Goal: Transaction & Acquisition: Purchase product/service

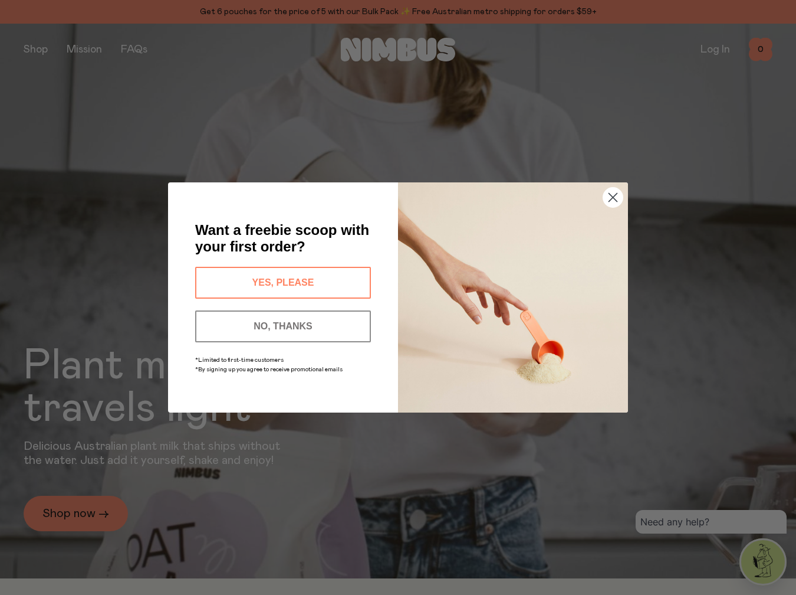
click at [614, 199] on circle "Close dialog" at bounding box center [613, 197] width 19 height 19
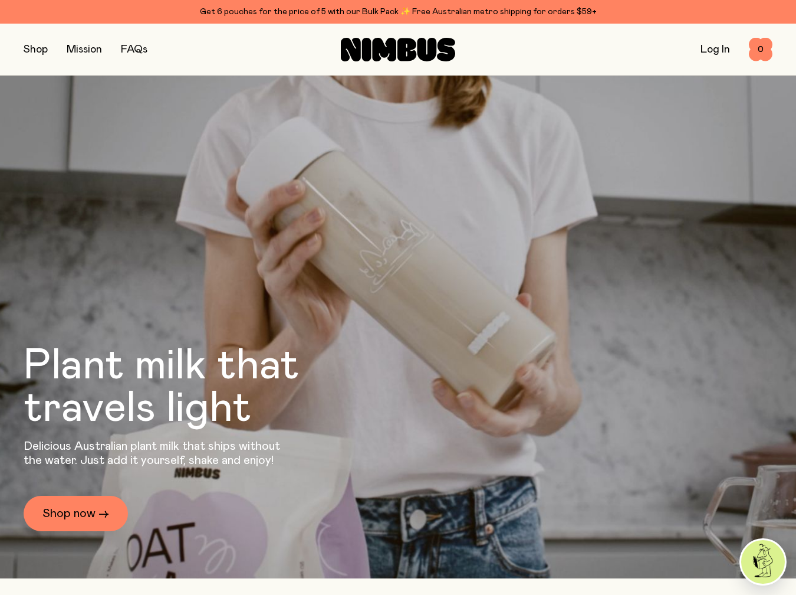
click at [30, 48] on button "button" at bounding box center [36, 49] width 24 height 17
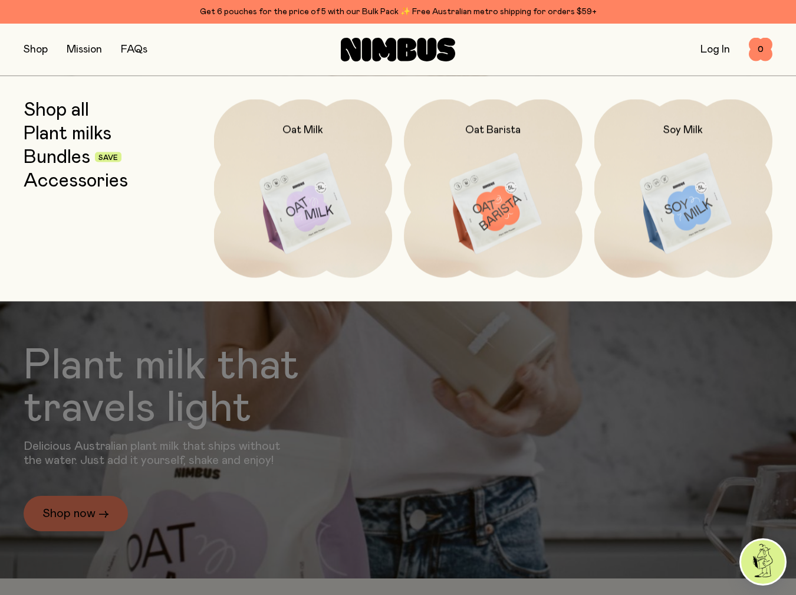
click at [74, 162] on link "Bundles" at bounding box center [57, 156] width 67 height 21
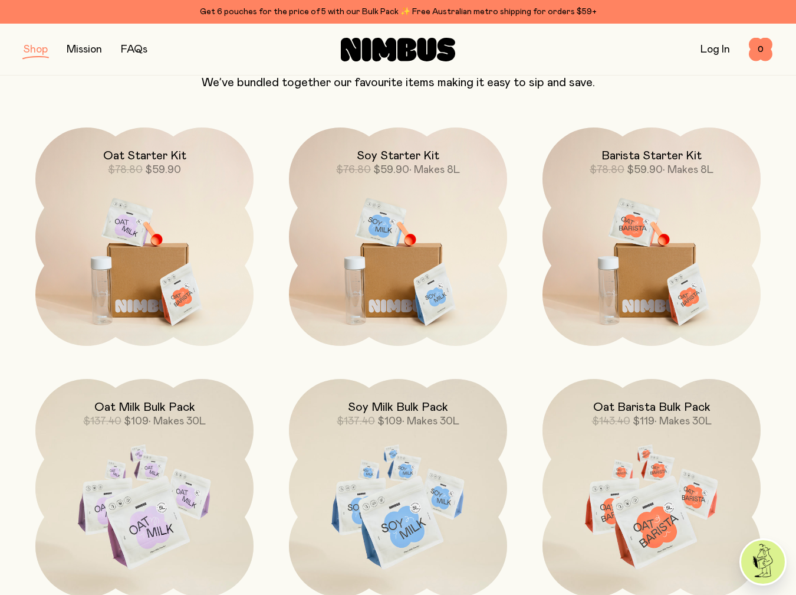
scroll to position [127, 0]
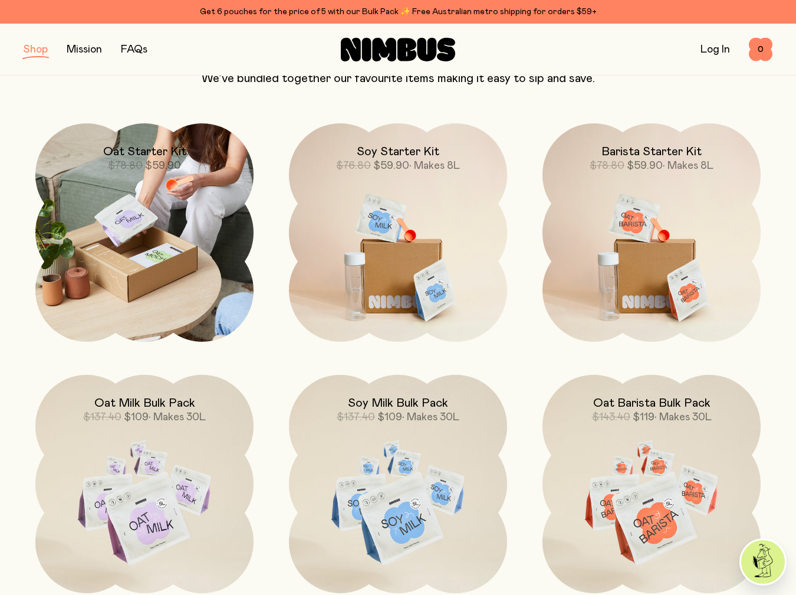
click at [212, 216] on img at bounding box center [144, 232] width 218 height 218
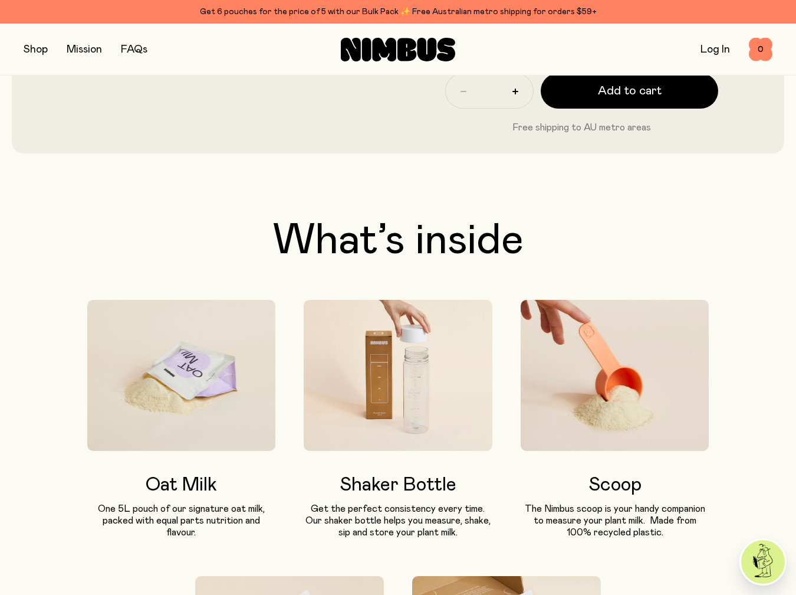
scroll to position [562, 0]
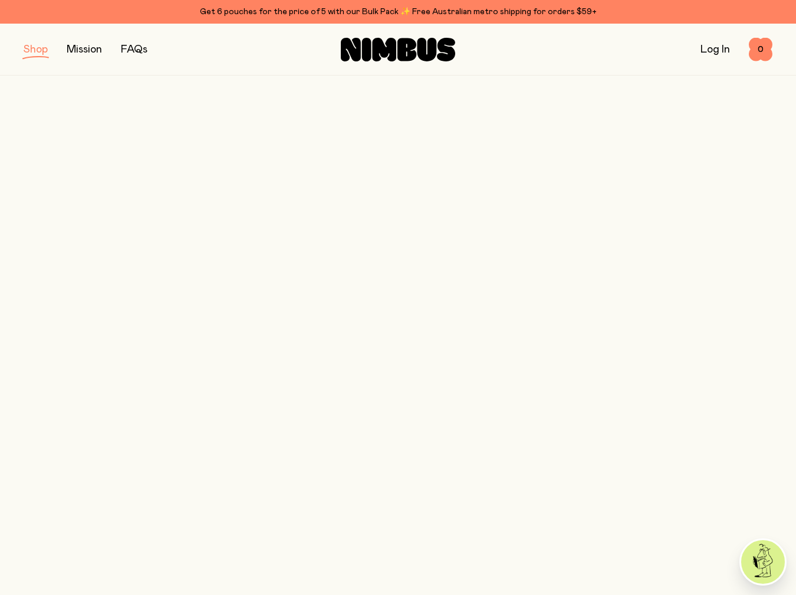
scroll to position [127, 0]
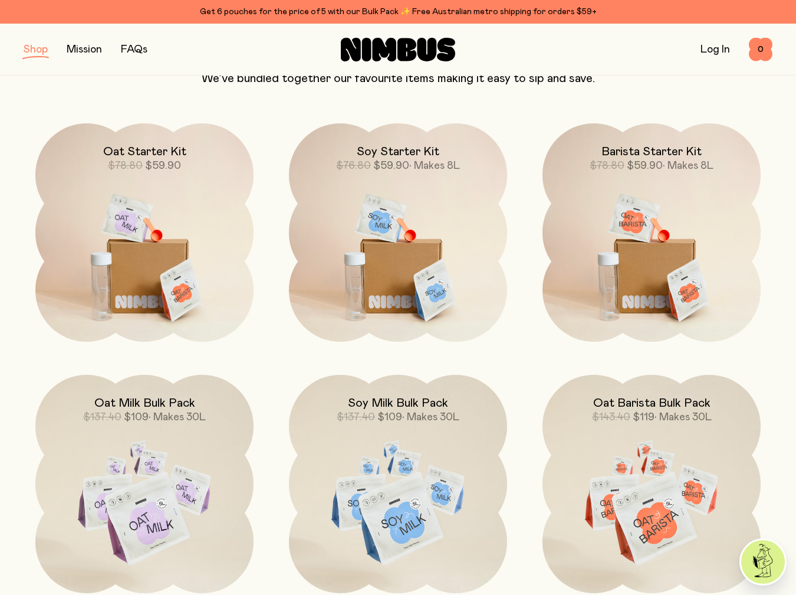
click at [29, 45] on button "button" at bounding box center [36, 49] width 24 height 17
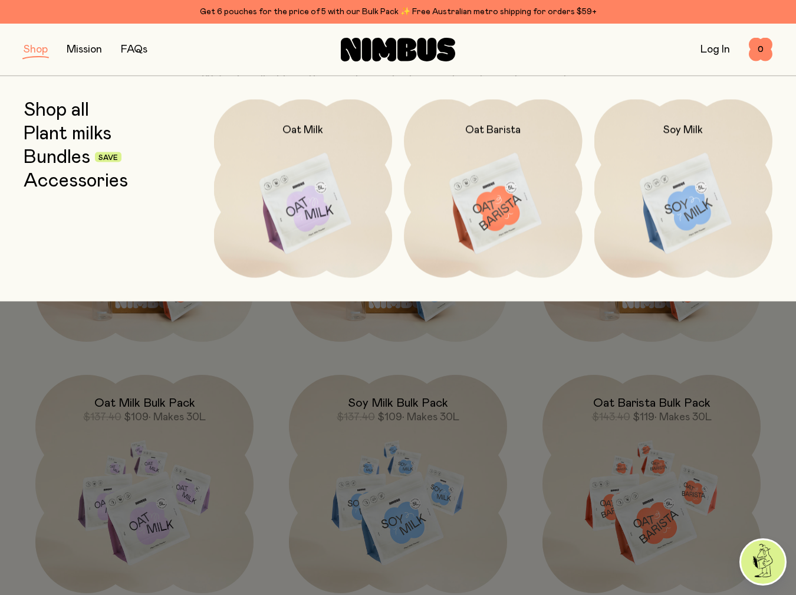
click at [29, 45] on button "button" at bounding box center [36, 49] width 24 height 17
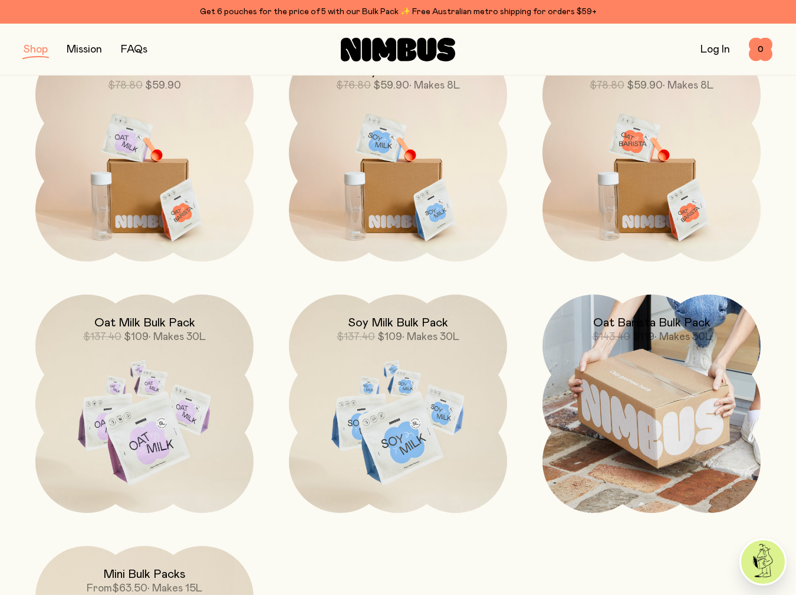
scroll to position [211, 0]
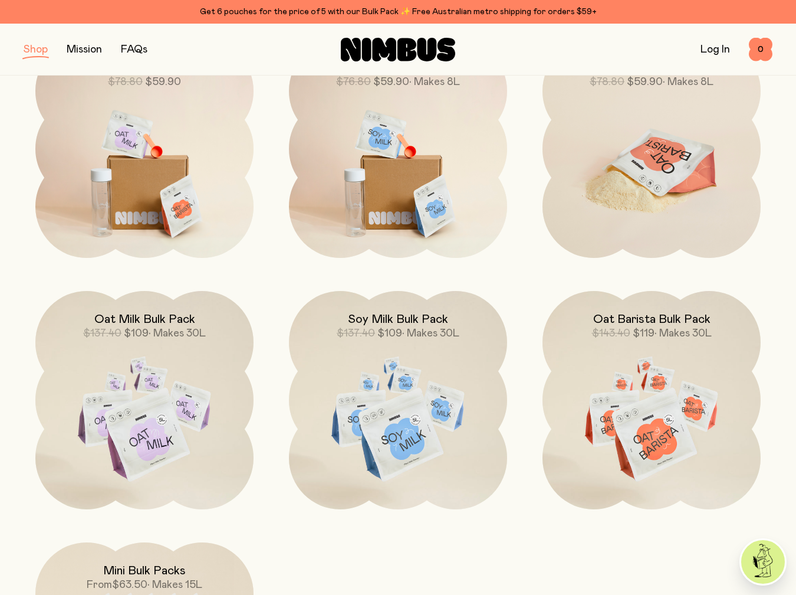
click at [651, 173] on img at bounding box center [652, 168] width 218 height 257
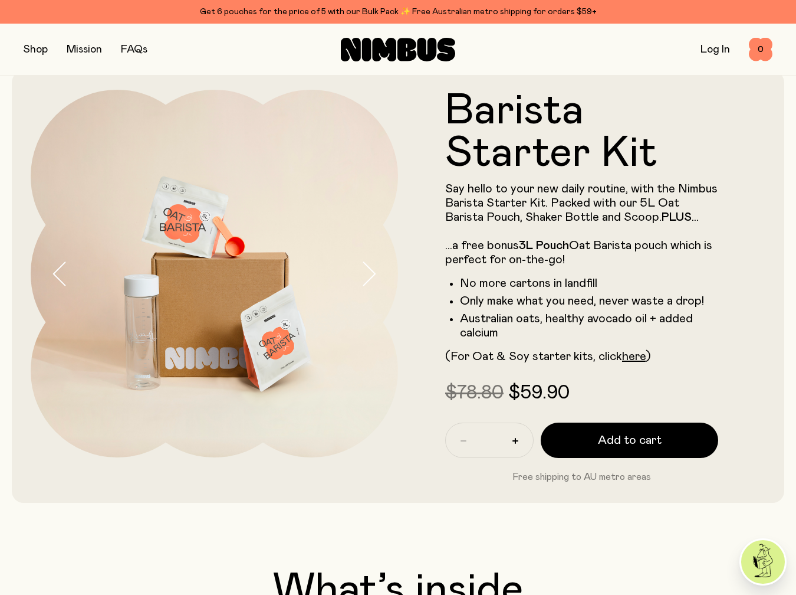
scroll to position [18, 0]
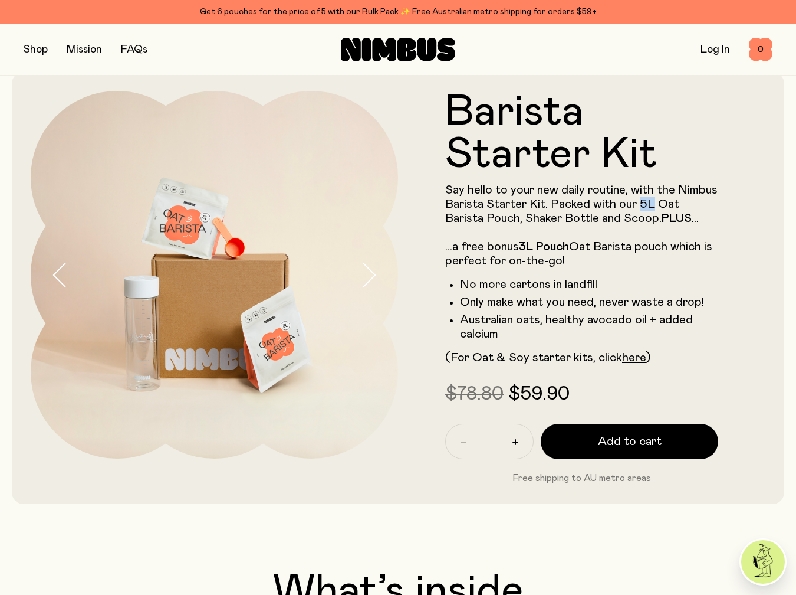
drag, startPoint x: 640, startPoint y: 203, endPoint x: 652, endPoint y: 203, distance: 12.4
click at [652, 203] on p "Say hello to your new daily routine, with the Nimbus Barista Starter Kit. Packe…" at bounding box center [581, 225] width 273 height 85
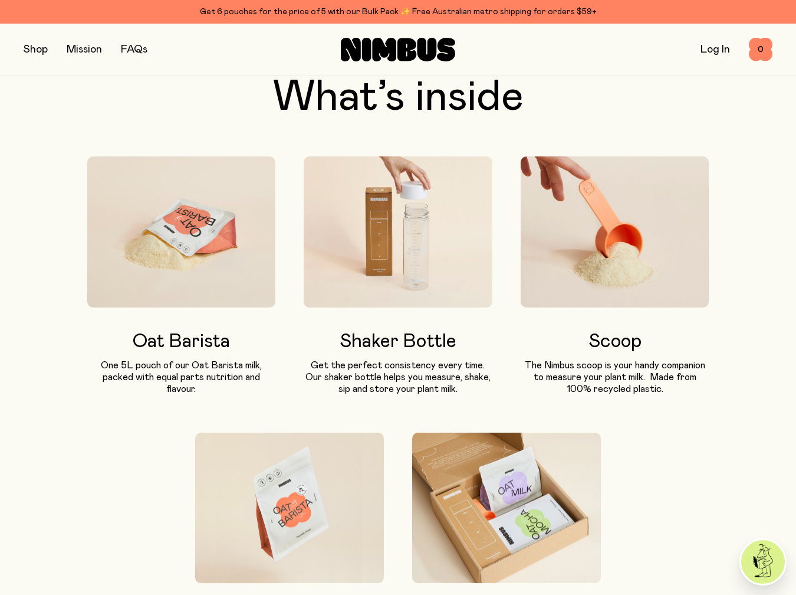
scroll to position [503, 0]
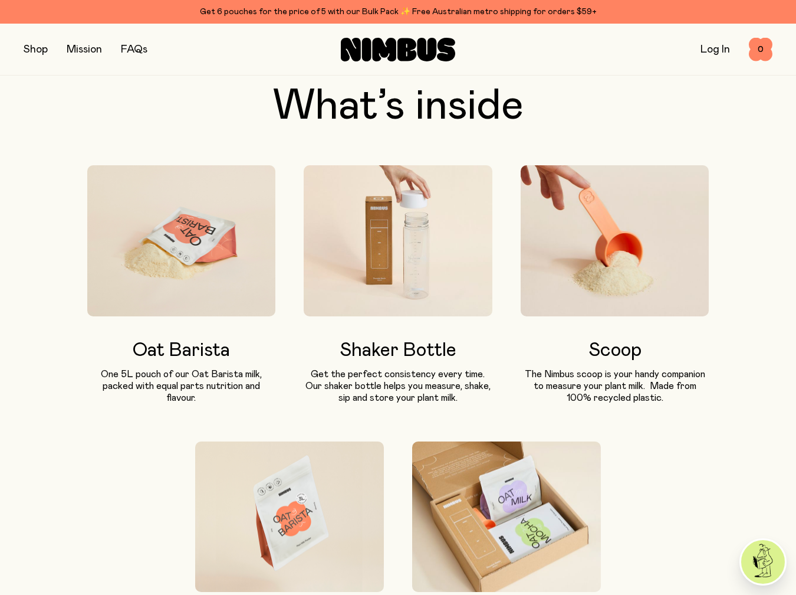
click at [27, 47] on button "button" at bounding box center [36, 49] width 24 height 17
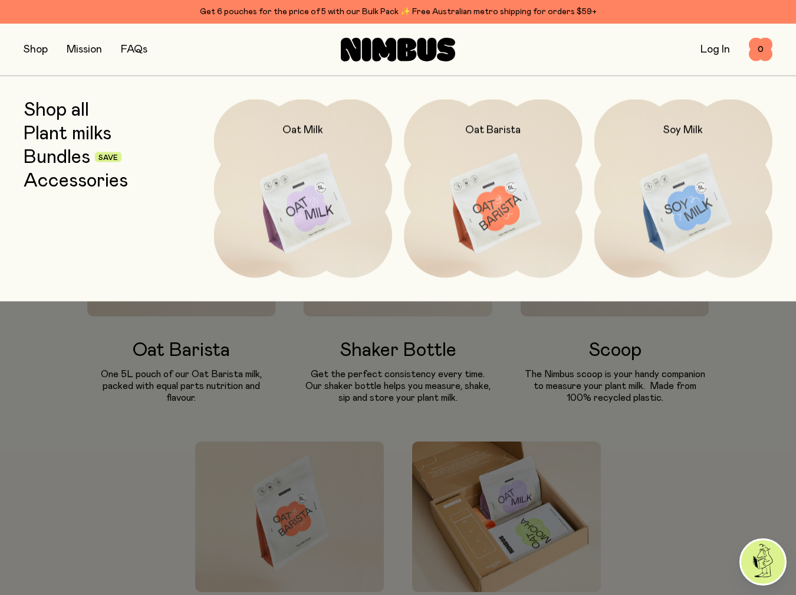
click at [402, 390] on div at bounding box center [398, 297] width 796 height 595
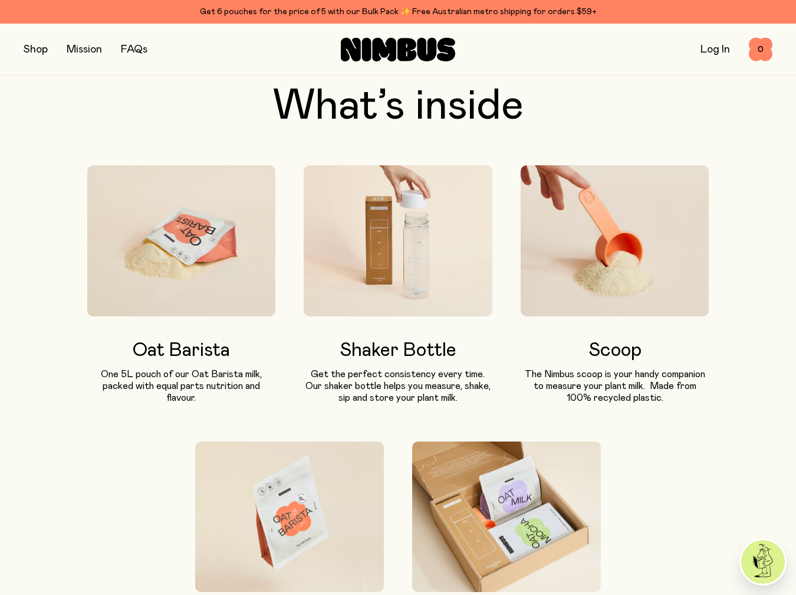
scroll to position [0, 0]
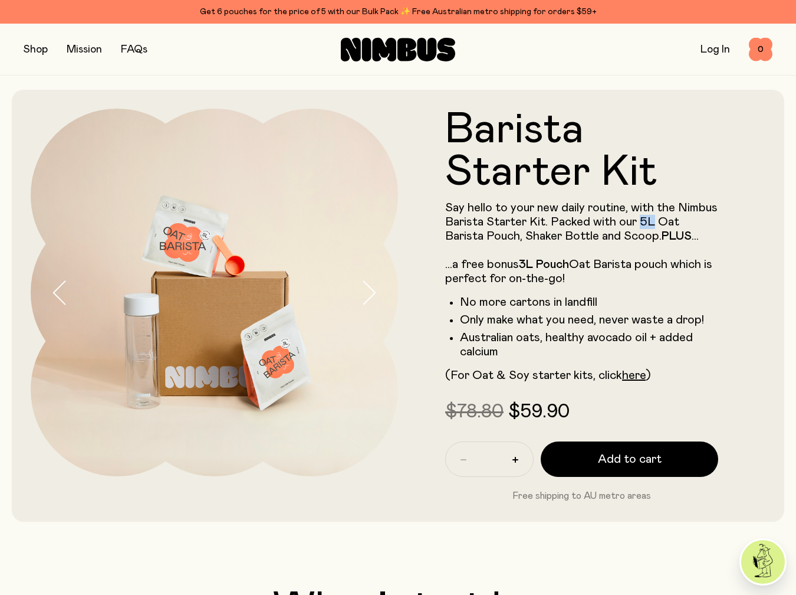
click at [644, 223] on p "Say hello to your new daily routine, with the Nimbus Barista Starter Kit. Packe…" at bounding box center [581, 243] width 273 height 85
drag, startPoint x: 557, startPoint y: 247, endPoint x: 588, endPoint y: 238, distance: 32.1
click at [555, 248] on p "Say hello to your new daily routine, with the Nimbus Barista Starter Kit. Packe…" at bounding box center [581, 243] width 273 height 85
click at [529, 264] on strong "3L" at bounding box center [526, 264] width 14 height 12
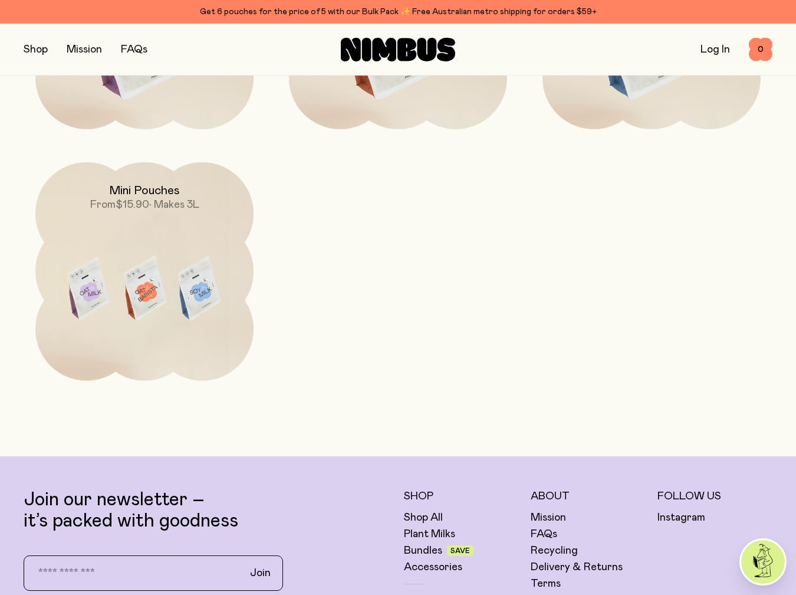
scroll to position [3757, 0]
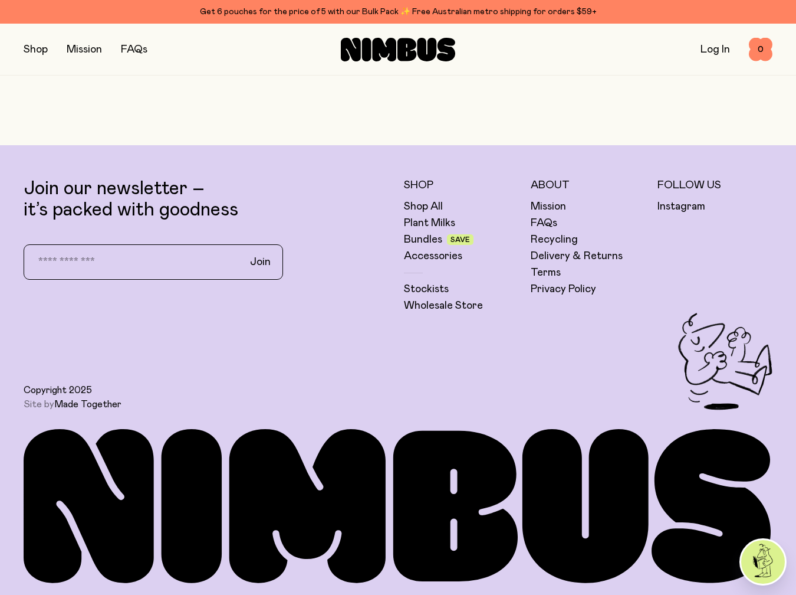
click at [104, 402] on link "Made Together" at bounding box center [87, 403] width 67 height 9
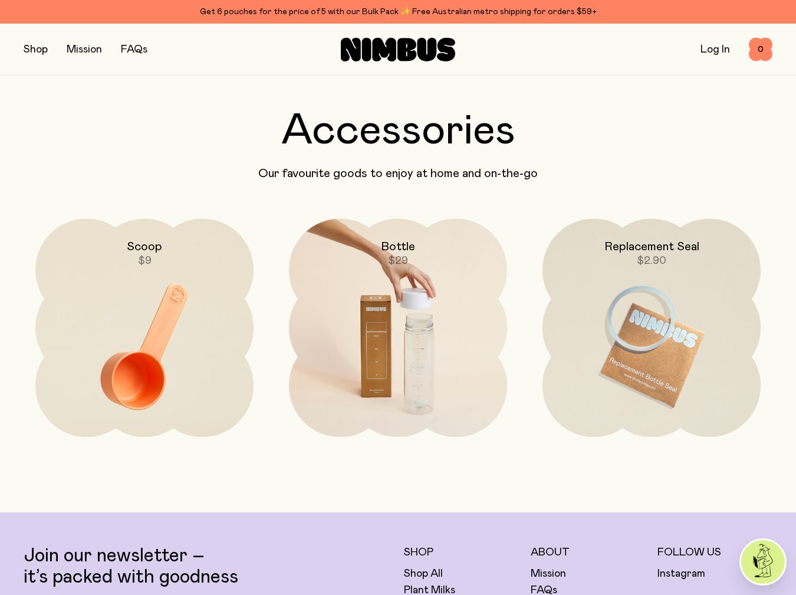
scroll to position [2423, 0]
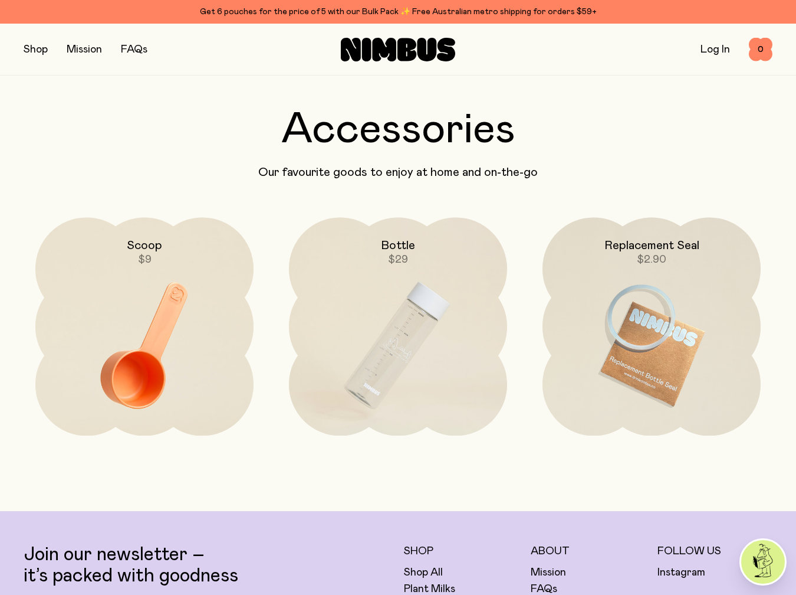
click at [45, 49] on button "button" at bounding box center [36, 49] width 24 height 17
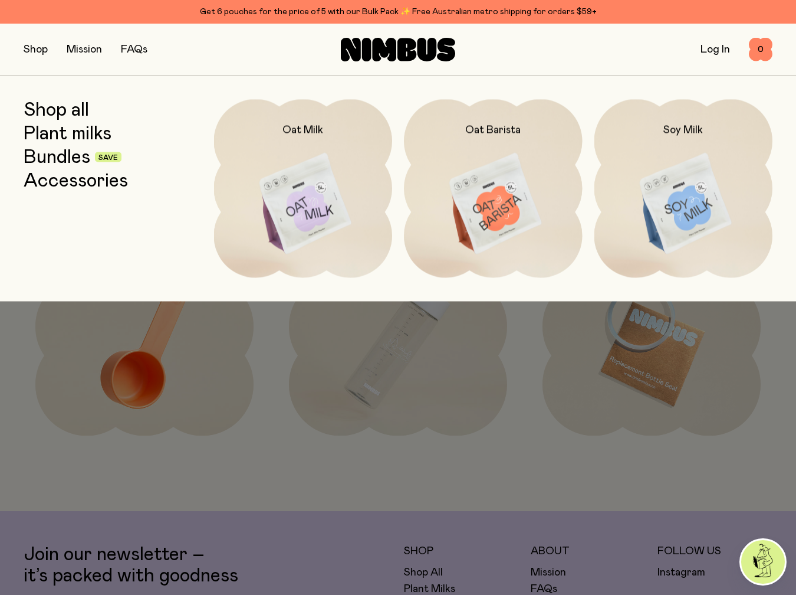
click at [448, 469] on div at bounding box center [398, 297] width 796 height 595
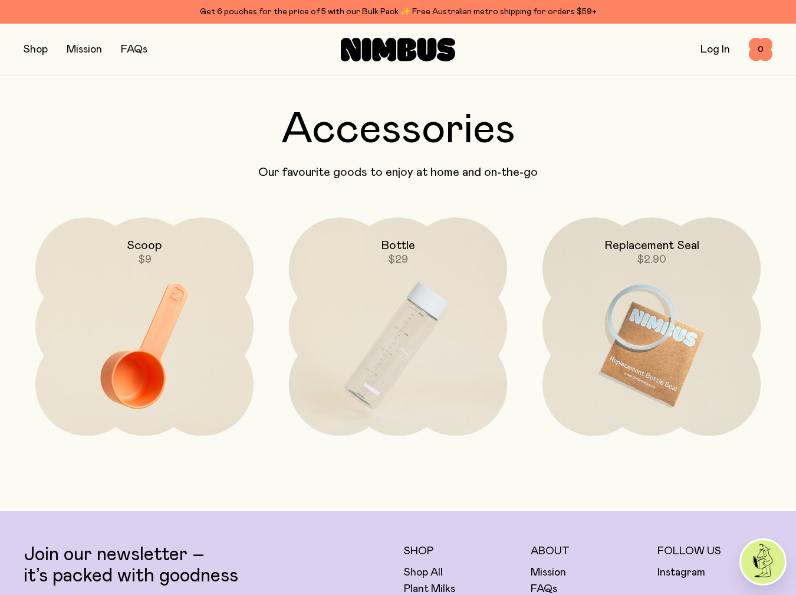
click at [36, 46] on button "button" at bounding box center [36, 49] width 24 height 17
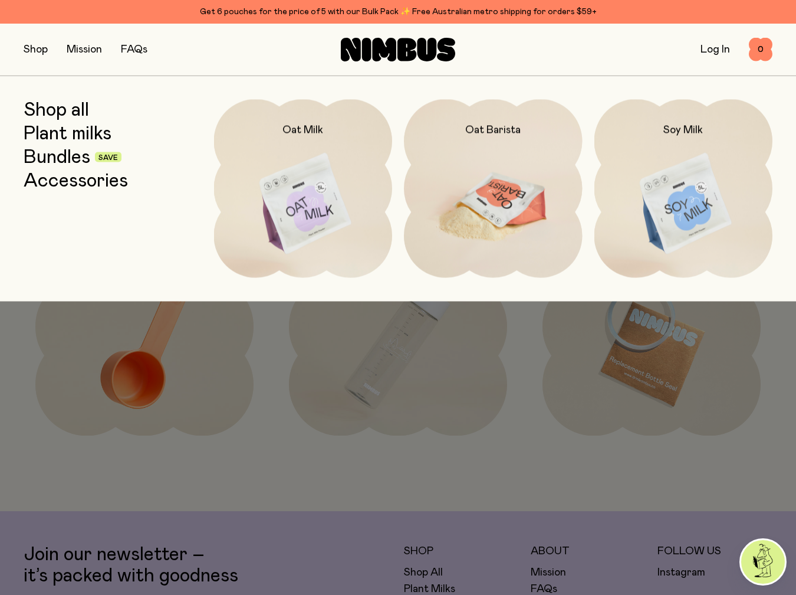
click at [520, 212] on img at bounding box center [493, 203] width 179 height 209
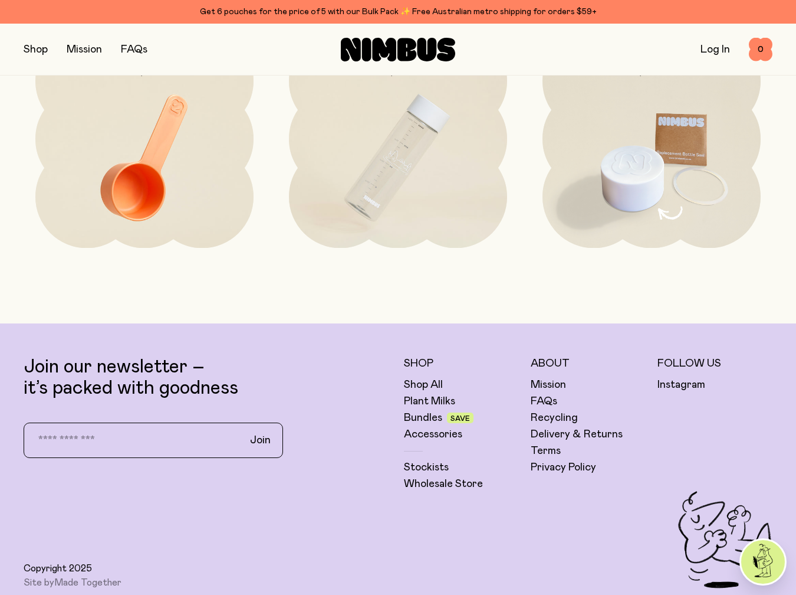
scroll to position [2789, 0]
